Goal: Information Seeking & Learning: Learn about a topic

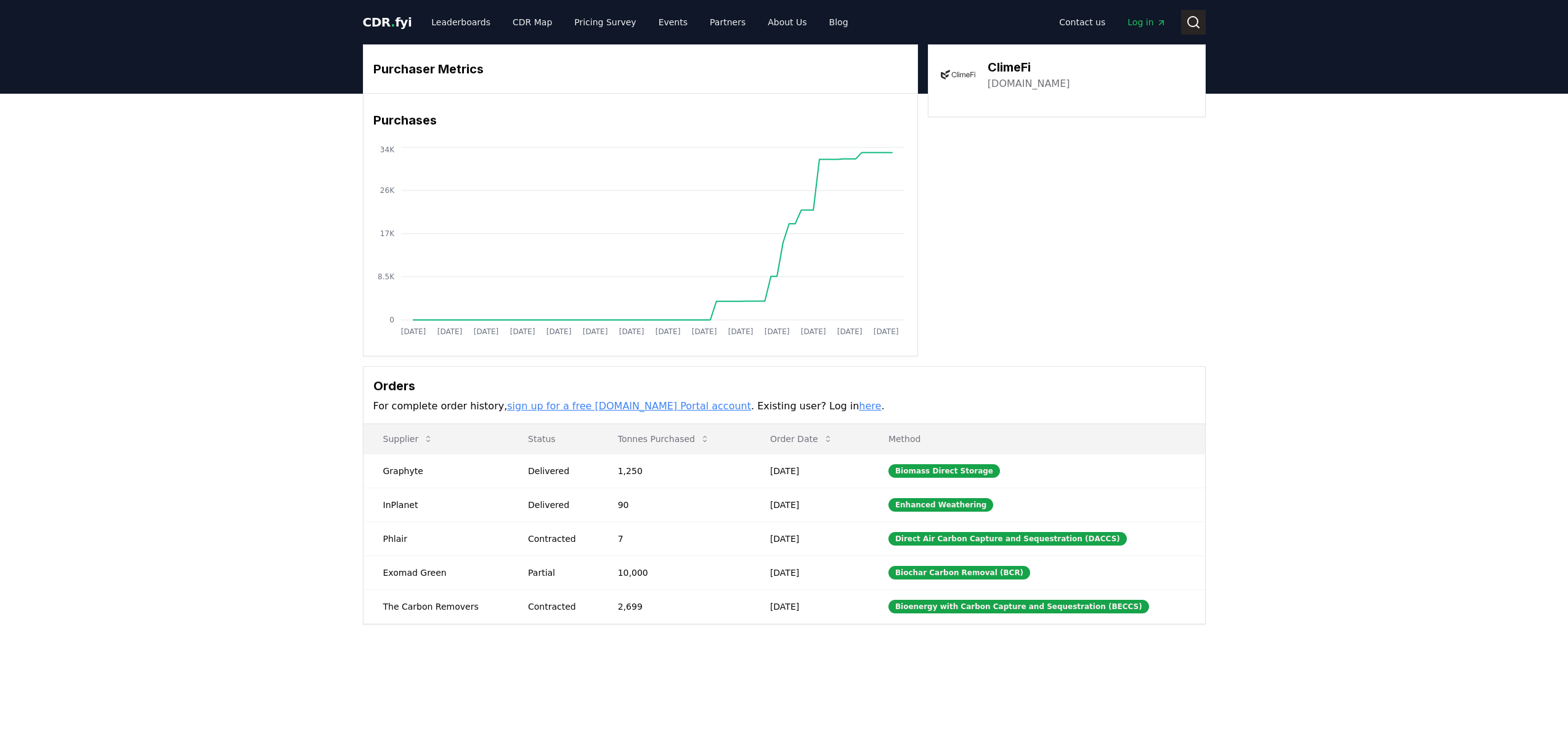
click at [1186, 20] on icon at bounding box center [1194, 23] width 15 height 15
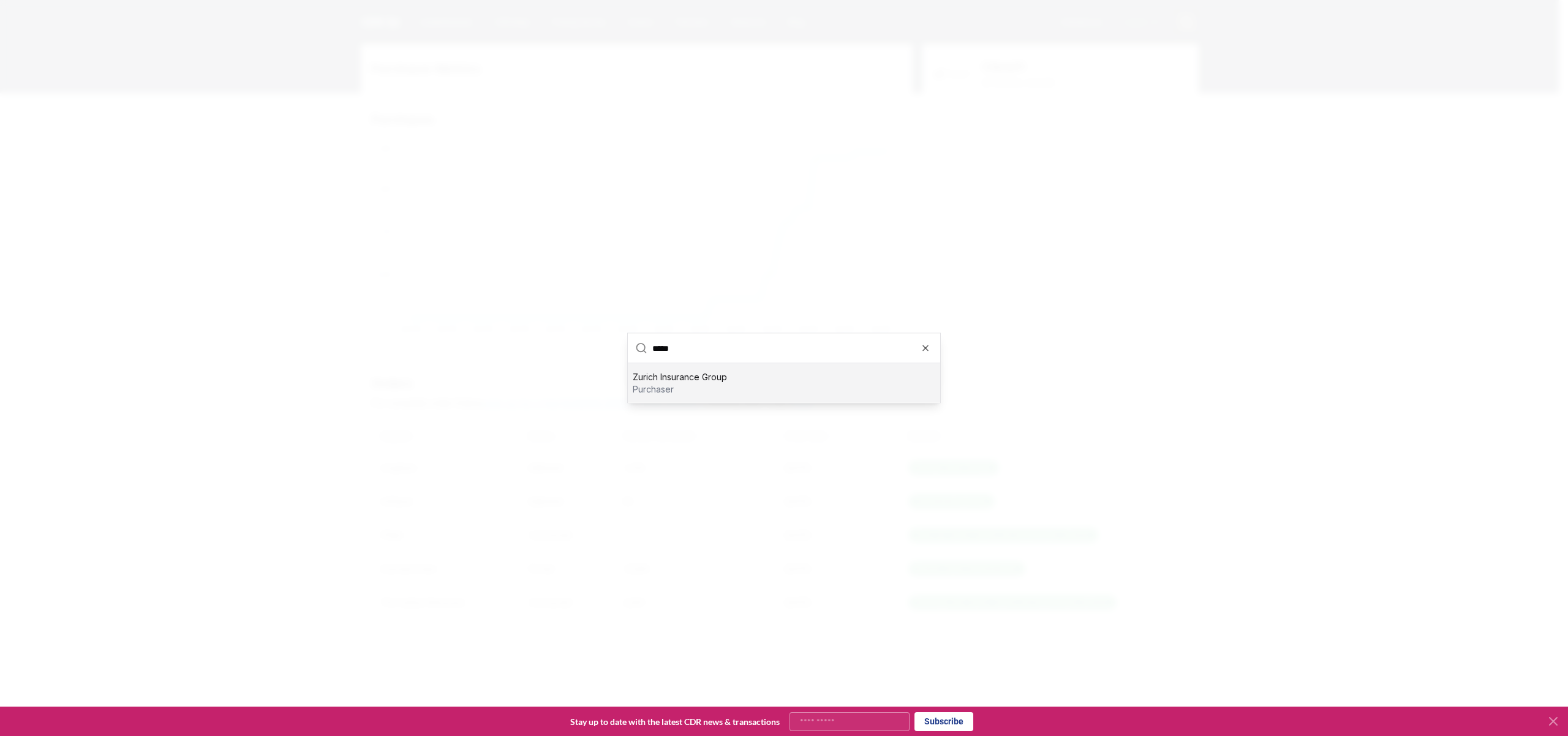
type input "******"
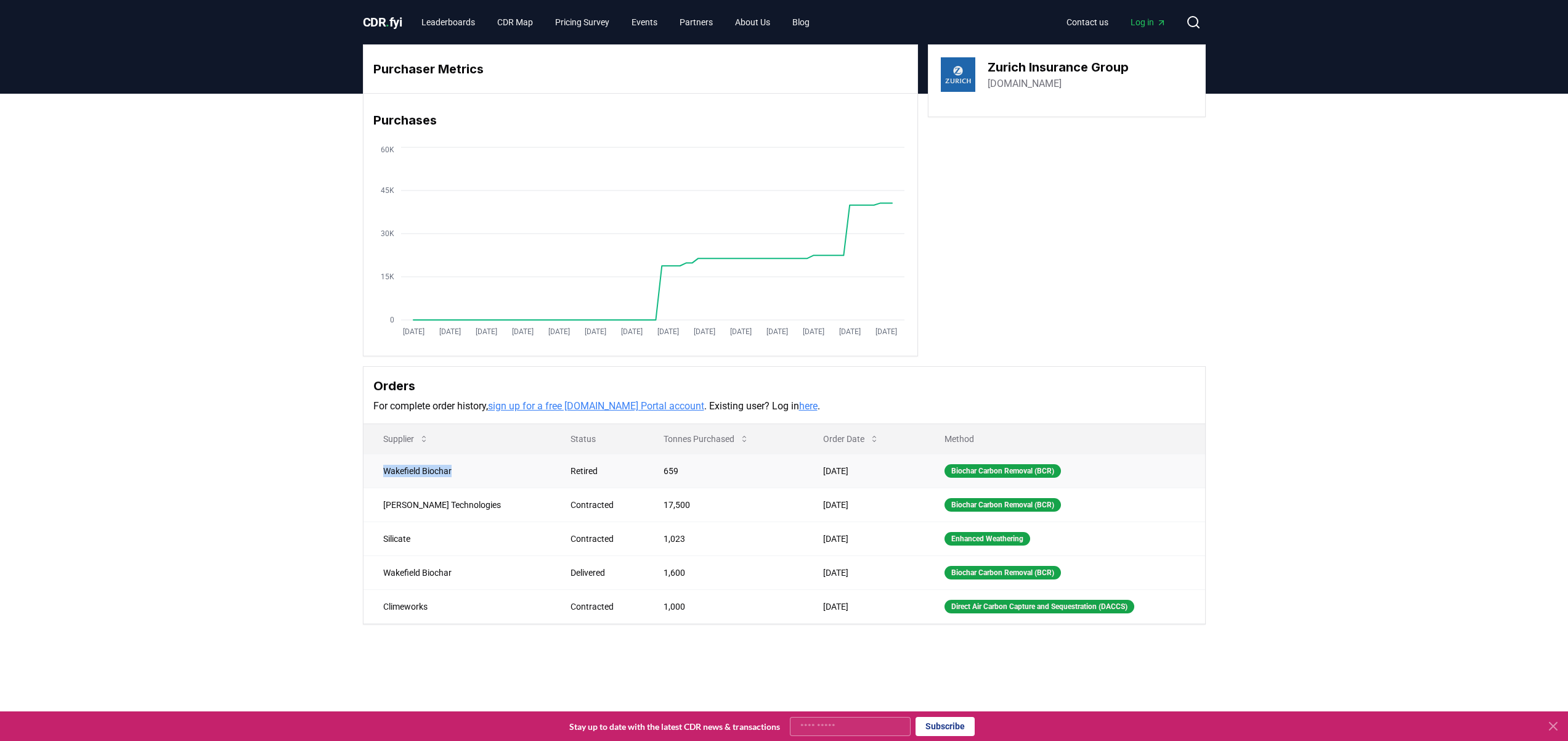
drag, startPoint x: 473, startPoint y: 468, endPoint x: 384, endPoint y: 476, distance: 89.4
click at [384, 476] on td "Wakefield Biochar" at bounding box center [457, 471] width 188 height 34
drag, startPoint x: 476, startPoint y: 507, endPoint x: 379, endPoint y: 506, distance: 97.0
click at [379, 506] on td "[PERSON_NAME] Technologies" at bounding box center [457, 504] width 188 height 34
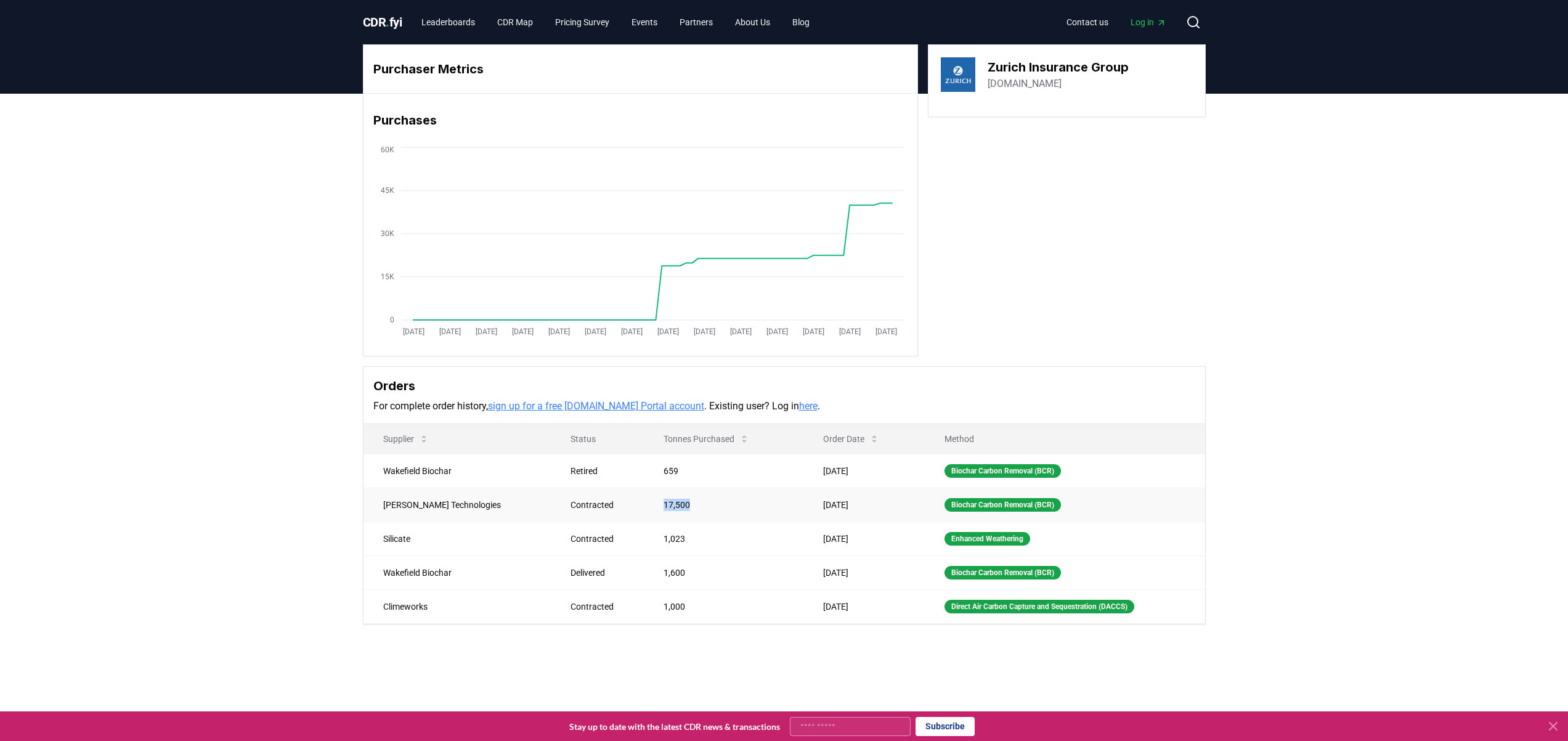
drag, startPoint x: 648, startPoint y: 503, endPoint x: 613, endPoint y: 503, distance: 35.0
click at [644, 503] on td "17,500" at bounding box center [723, 504] width 160 height 34
click at [477, 498] on td "[PERSON_NAME] Technologies" at bounding box center [457, 504] width 188 height 34
click at [476, 498] on td "[PERSON_NAME] Technologies" at bounding box center [457, 504] width 188 height 34
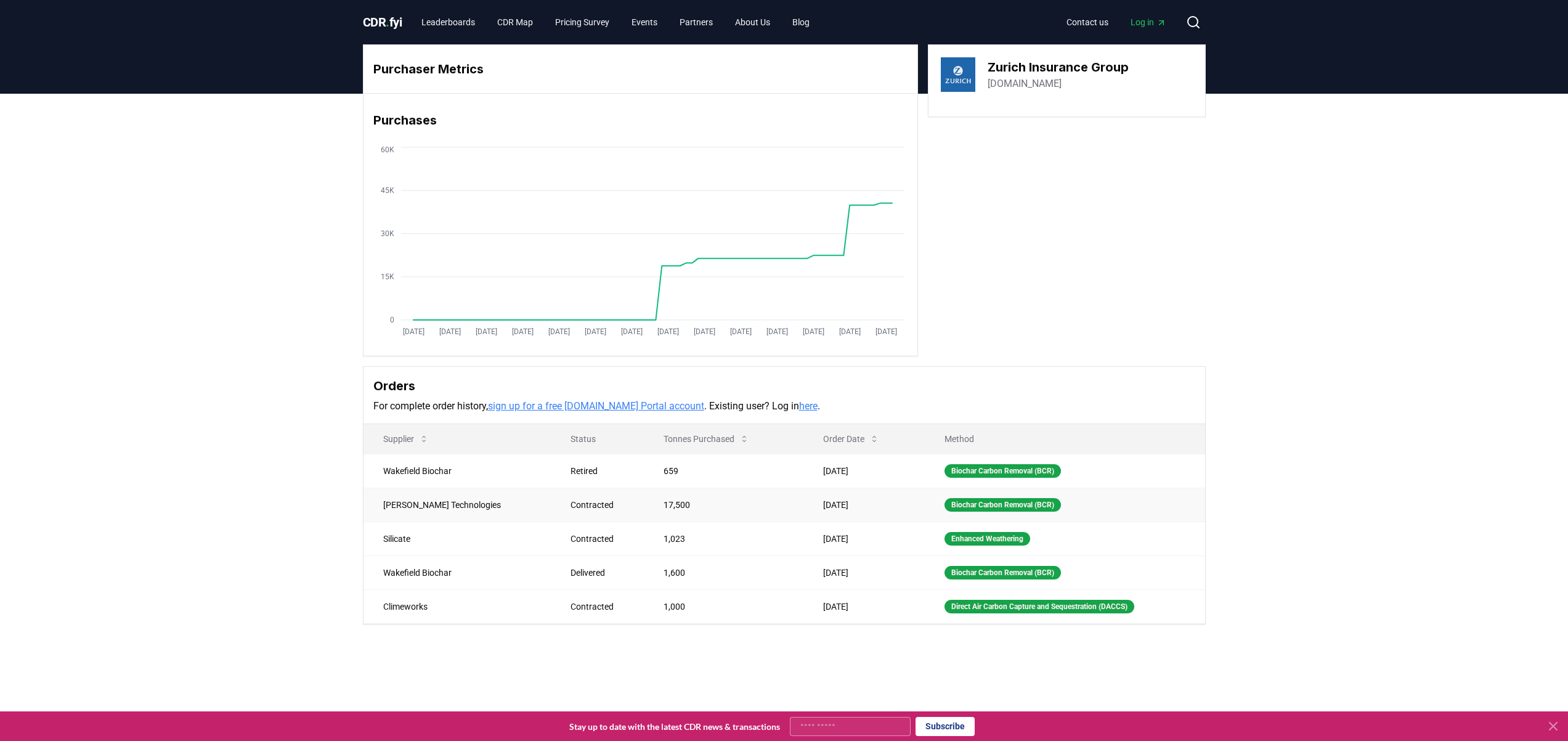
click at [463, 499] on td "[PERSON_NAME] Technologies" at bounding box center [457, 504] width 188 height 34
click at [462, 500] on td "[PERSON_NAME] Technologies" at bounding box center [457, 504] width 188 height 34
click at [394, 537] on td "Silicate" at bounding box center [457, 539] width 188 height 34
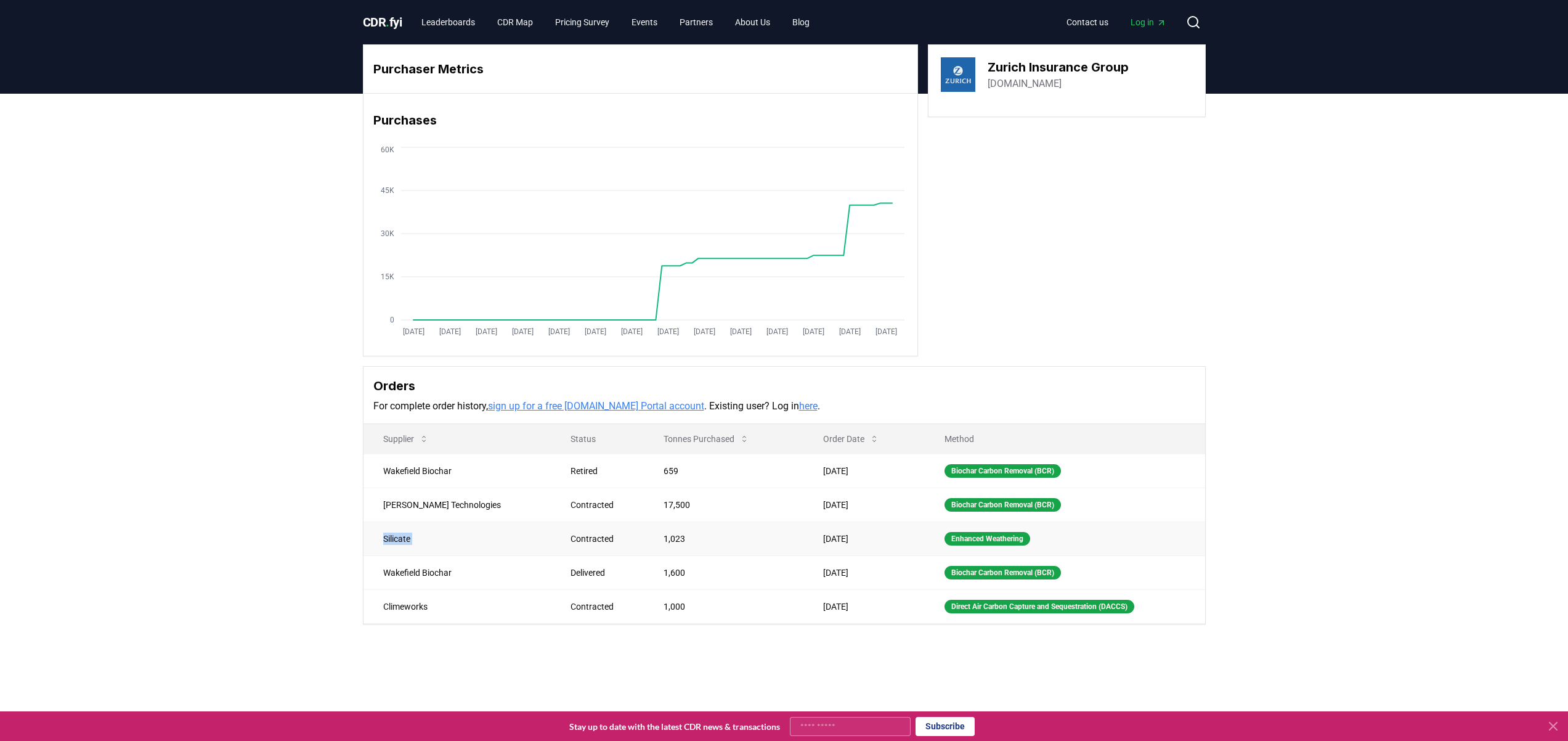
click at [394, 537] on td "Silicate" at bounding box center [457, 539] width 188 height 34
click at [417, 575] on td "Wakefield Biochar" at bounding box center [457, 572] width 188 height 34
click at [402, 595] on td "Climeworks" at bounding box center [457, 606] width 188 height 34
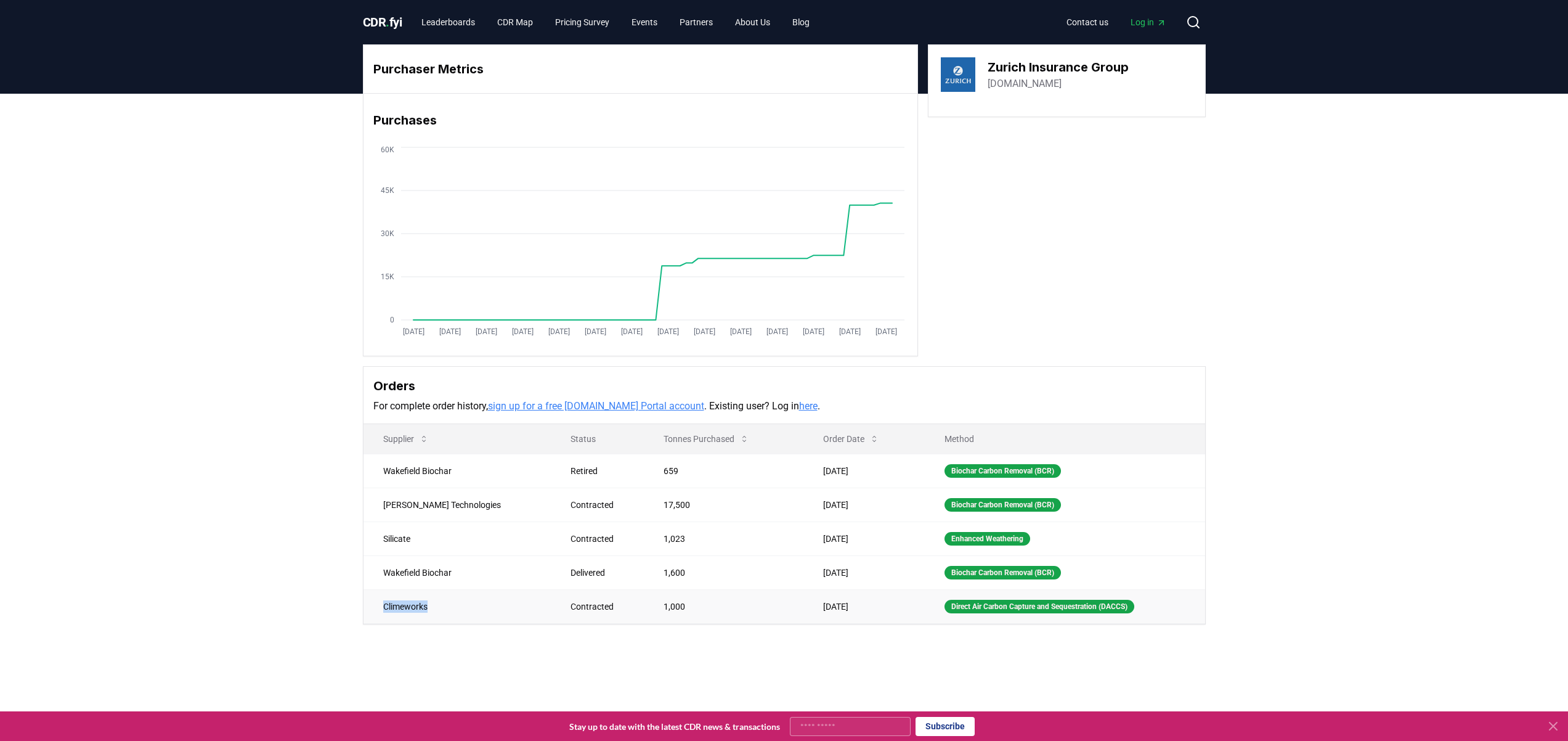
click at [402, 595] on td "Climeworks" at bounding box center [457, 606] width 188 height 34
